Goal: Find contact information: Obtain details needed to contact an individual or organization

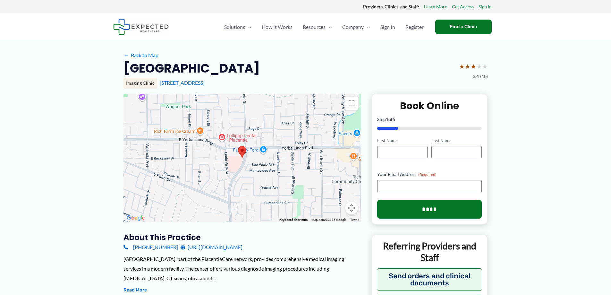
click at [176, 67] on h2 "[GEOGRAPHIC_DATA]" at bounding box center [192, 68] width 136 height 16
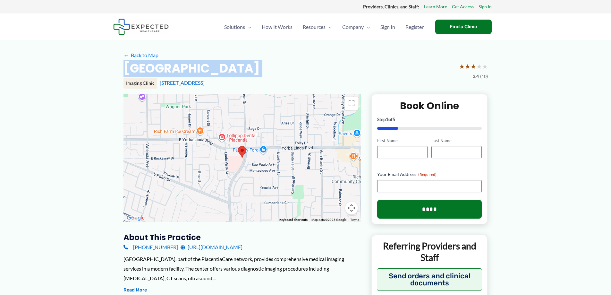
click at [176, 67] on h2 "[GEOGRAPHIC_DATA]" at bounding box center [192, 68] width 136 height 16
copy div "[GEOGRAPHIC_DATA]"
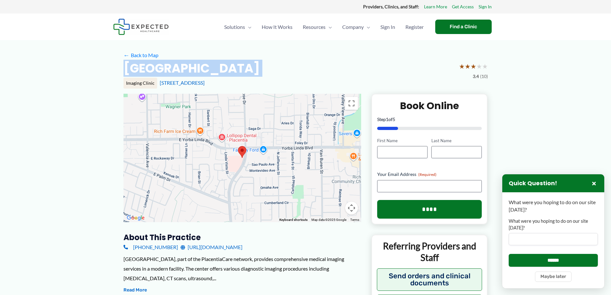
drag, startPoint x: 158, startPoint y: 82, endPoint x: 241, endPoint y: 84, distance: 82.8
click at [241, 84] on div "Imaging Clinic [STREET_ADDRESS]" at bounding box center [306, 83] width 364 height 11
copy link "[STREET_ADDRESS]"
